Goal: Navigation & Orientation: Go to known website

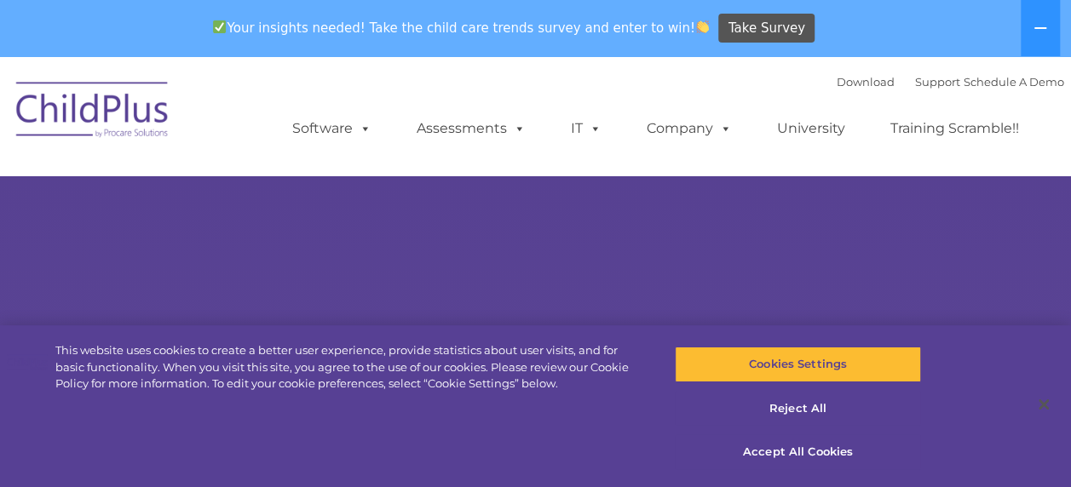
select select "MEDIUM"
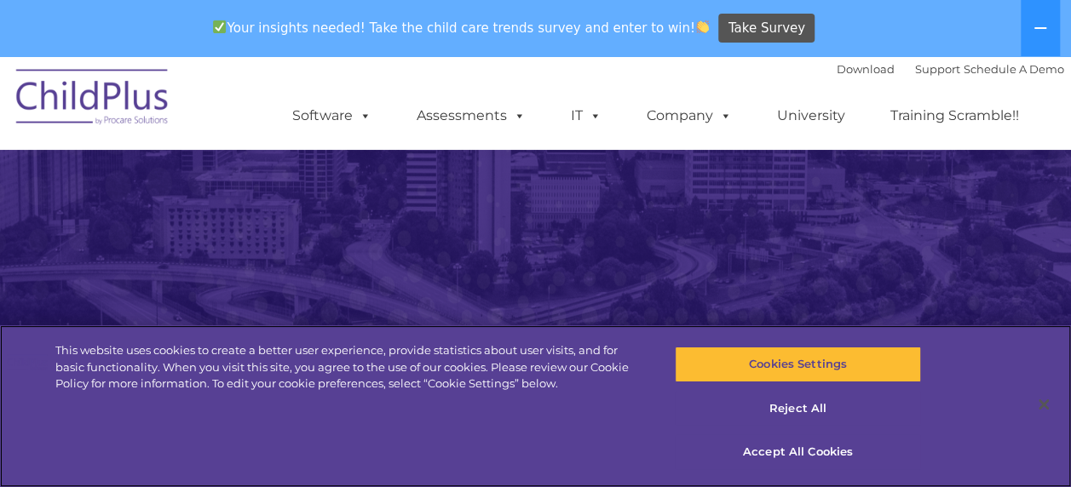
scroll to position [351, 0]
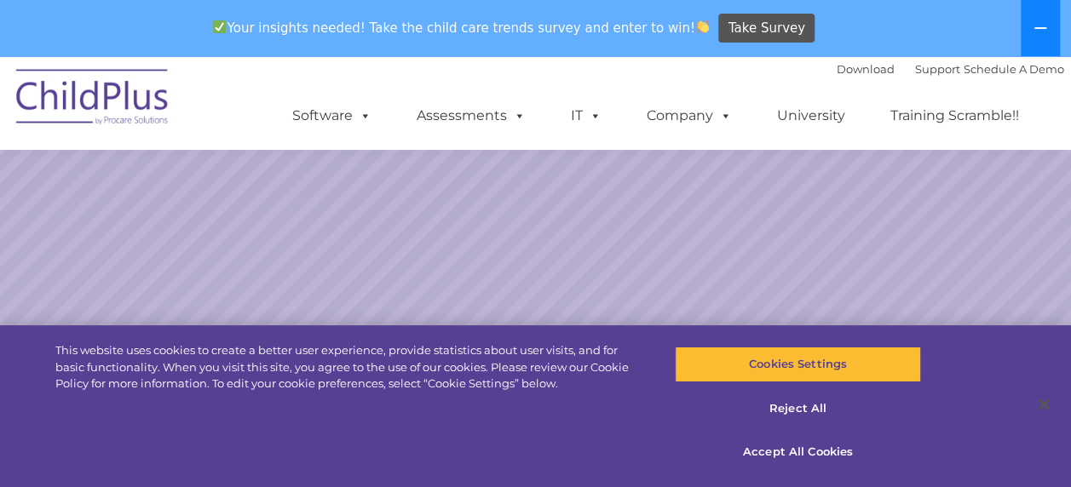
click at [1042, 21] on icon at bounding box center [1040, 28] width 14 height 14
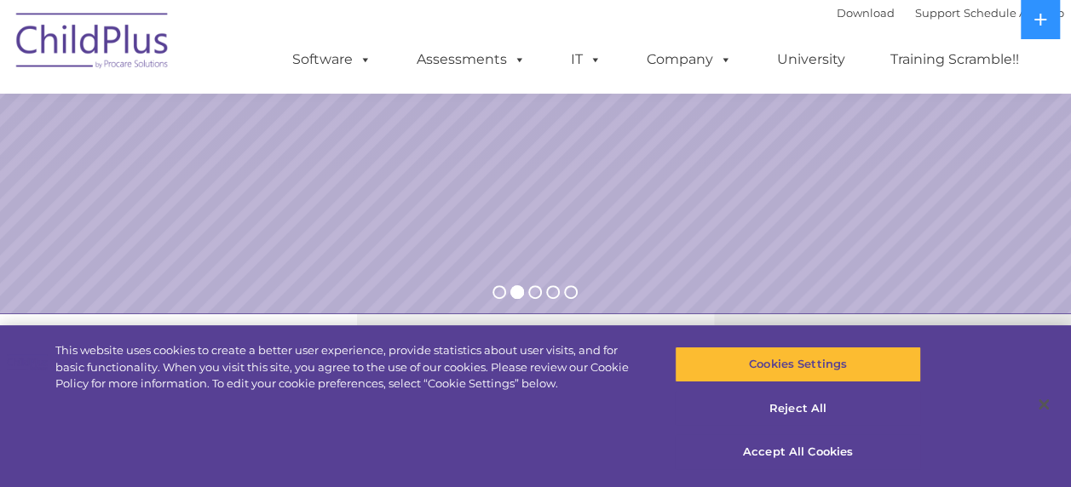
scroll to position [0, 0]
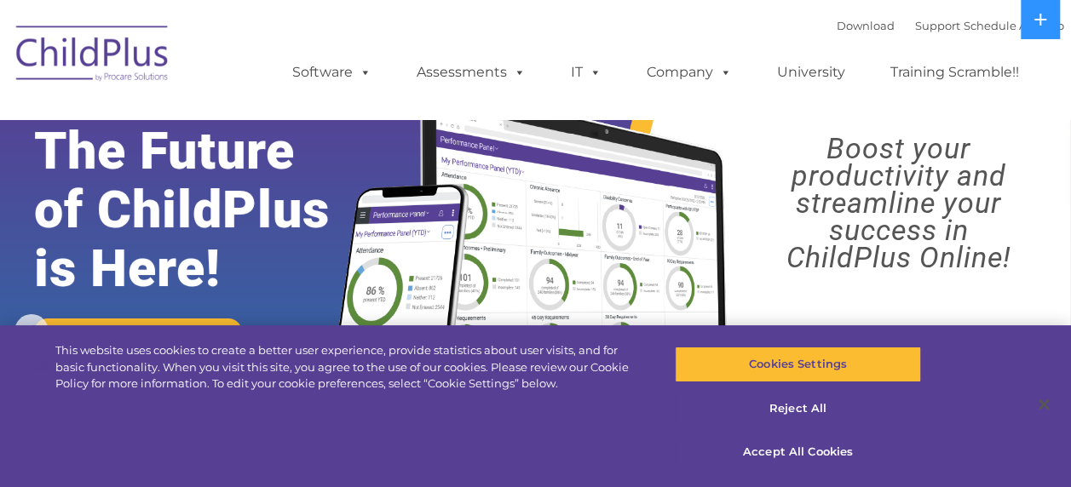
drag, startPoint x: 1040, startPoint y: 15, endPoint x: 1026, endPoint y: 51, distance: 38.6
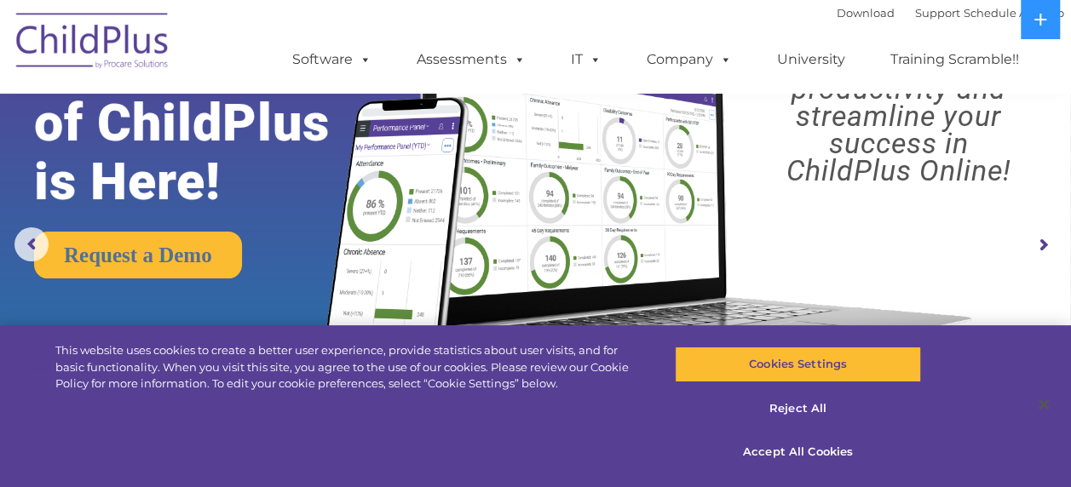
scroll to position [89, 0]
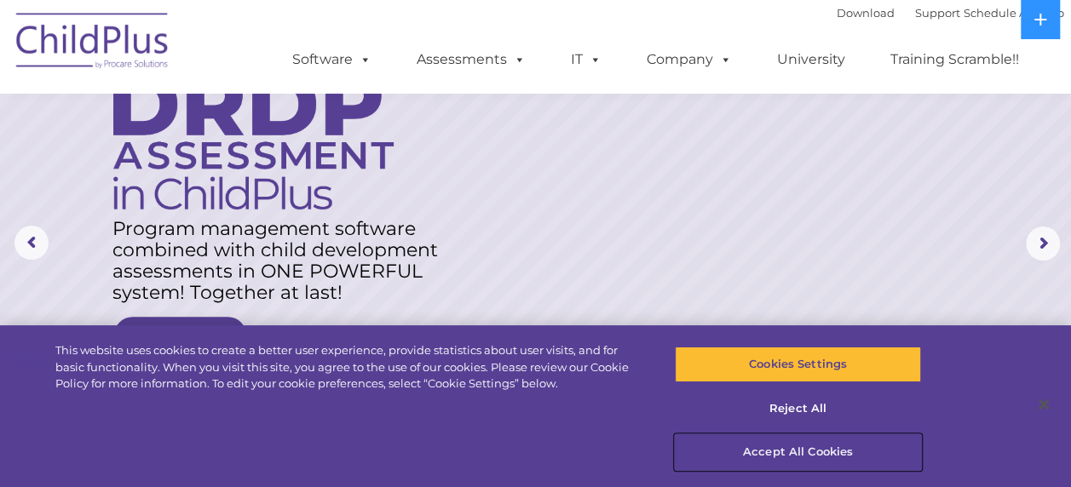
click at [792, 451] on button "Accept All Cookies" at bounding box center [798, 452] width 246 height 36
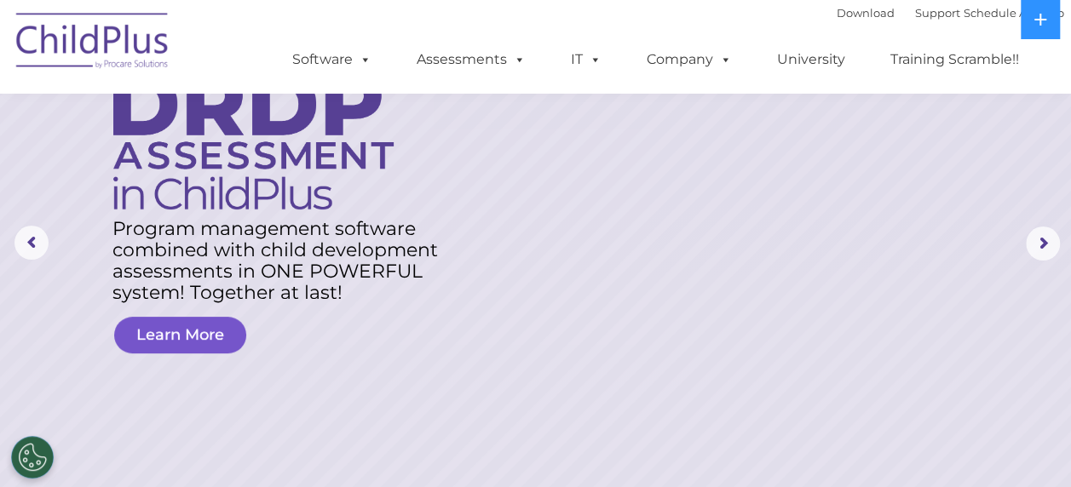
scroll to position [0, 0]
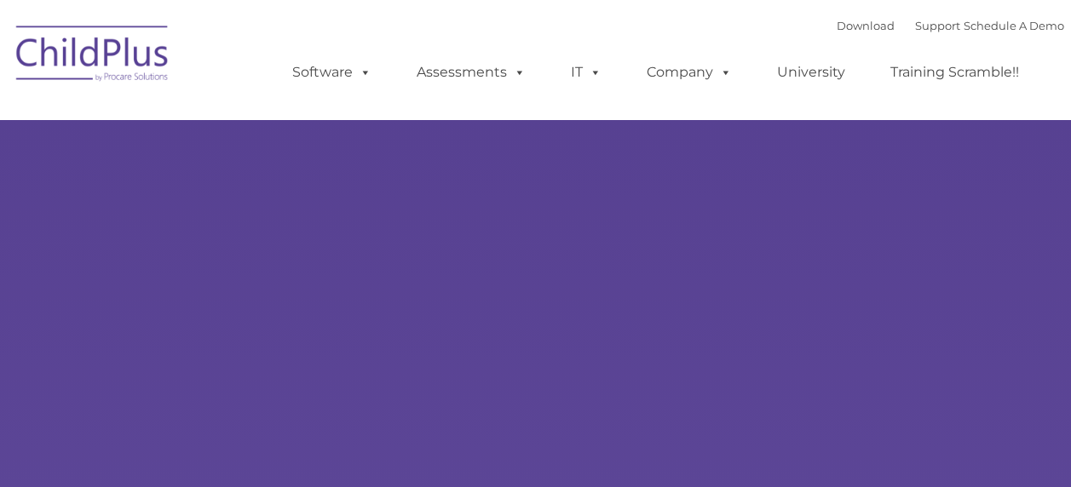
type input ""
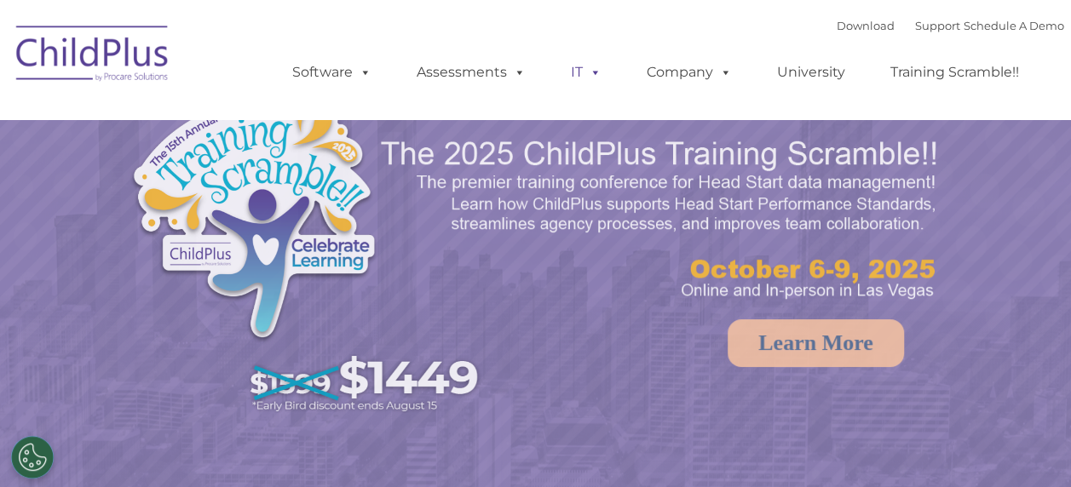
select select "MEDIUM"
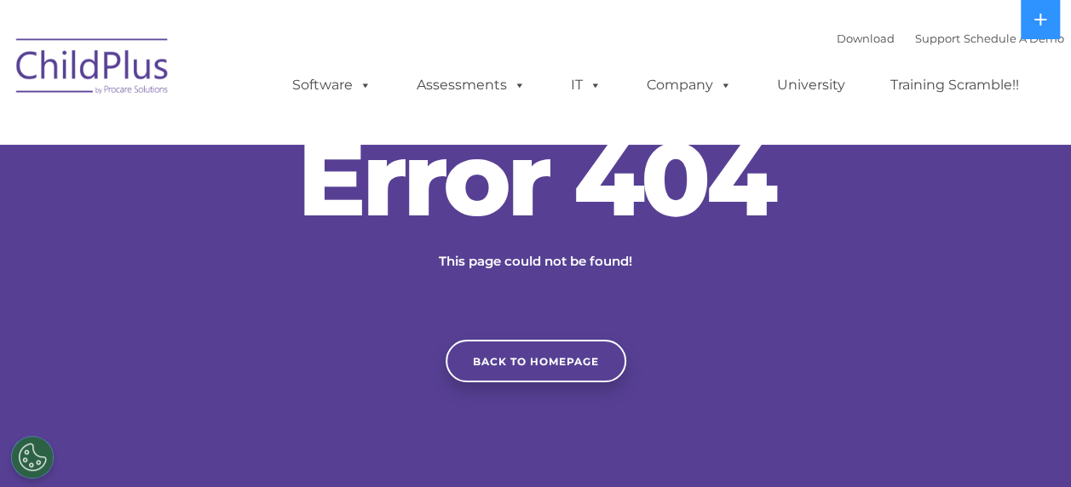
drag, startPoint x: 295, startPoint y: 44, endPoint x: 339, endPoint y: 31, distance: 46.3
click at [295, 44] on div "Download Support | Schedule A Demo  MENU MENU Software ChildPlus: The original…" at bounding box center [661, 73] width 806 height 94
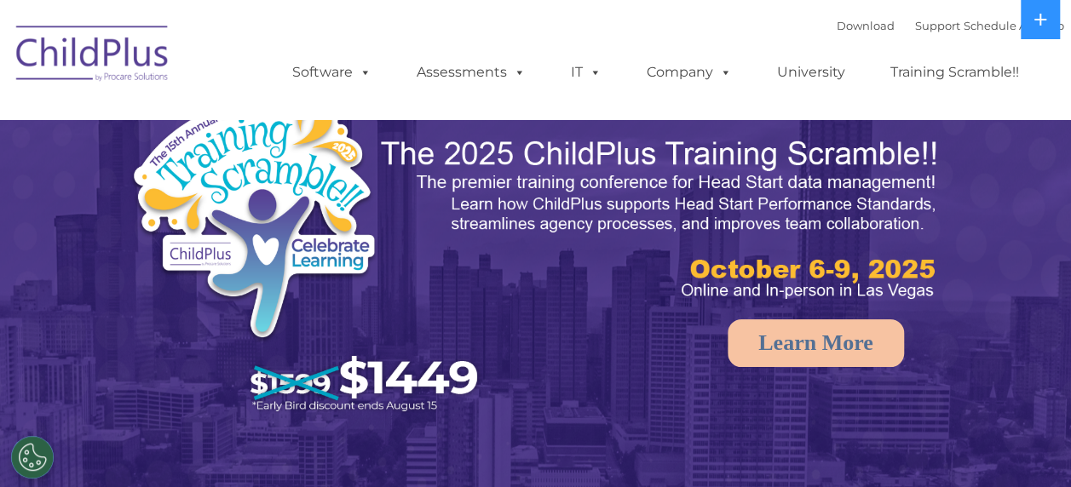
select select "MEDIUM"
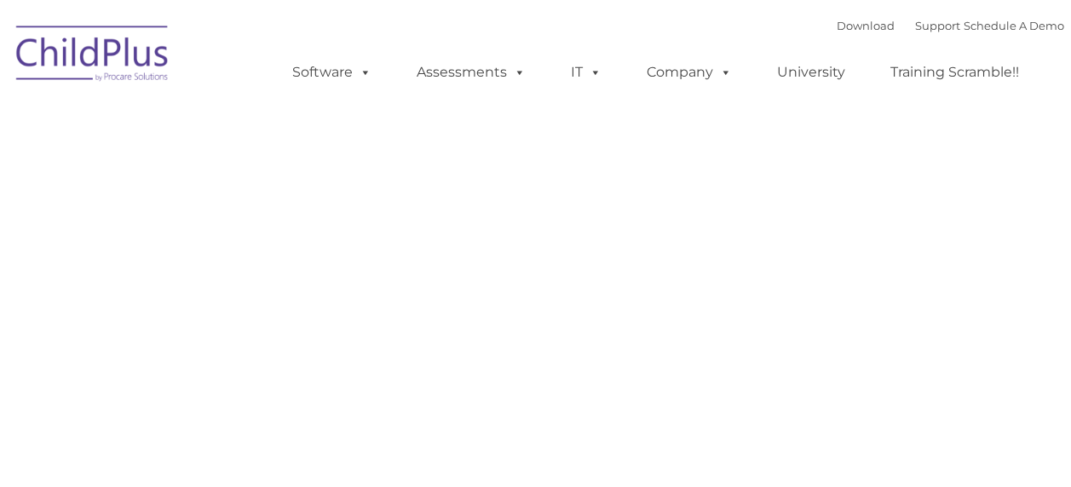
type input ""
